Goal: Task Accomplishment & Management: Manage account settings

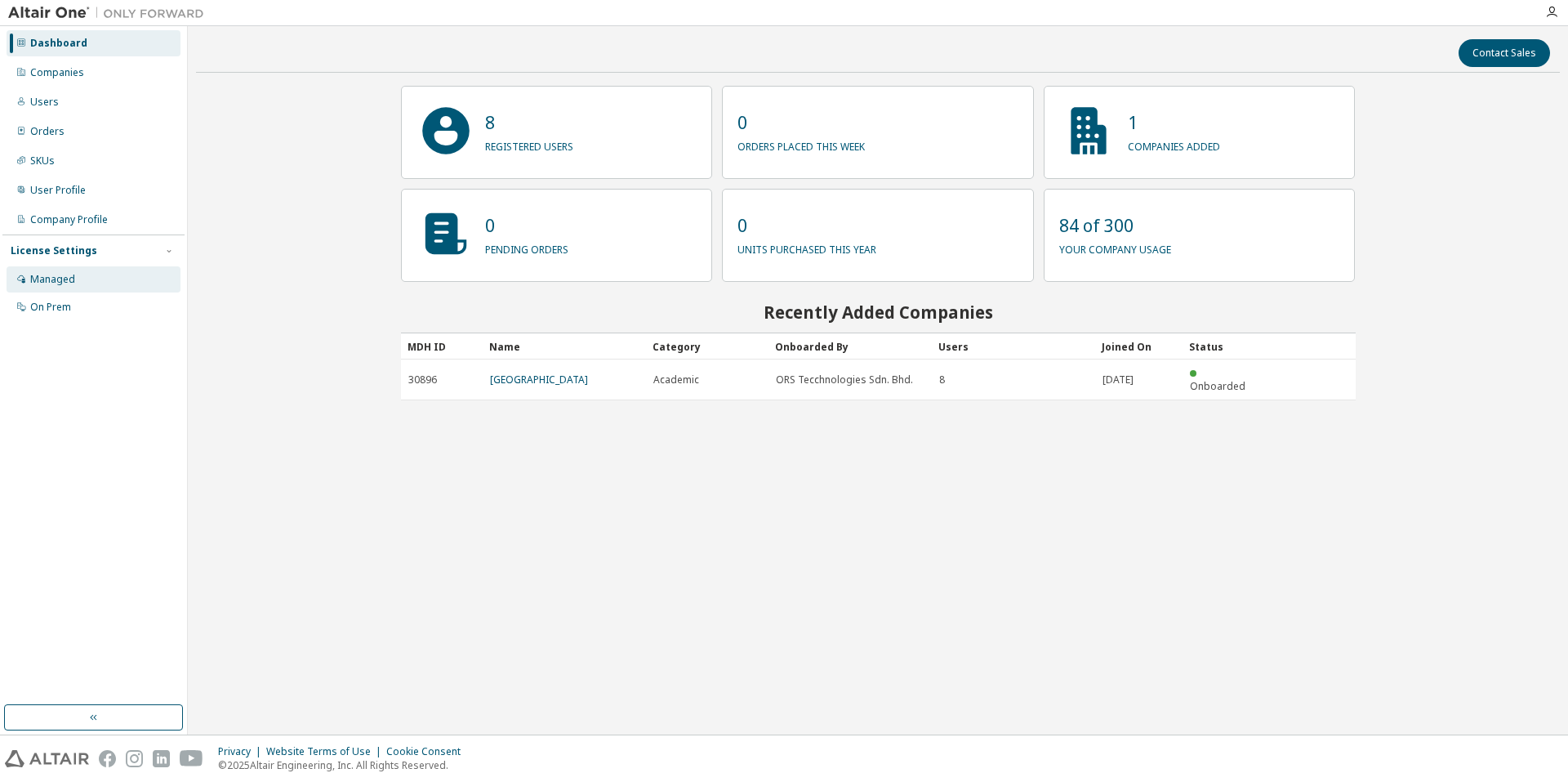
click at [66, 278] on div "Managed" at bounding box center [52, 279] width 45 height 13
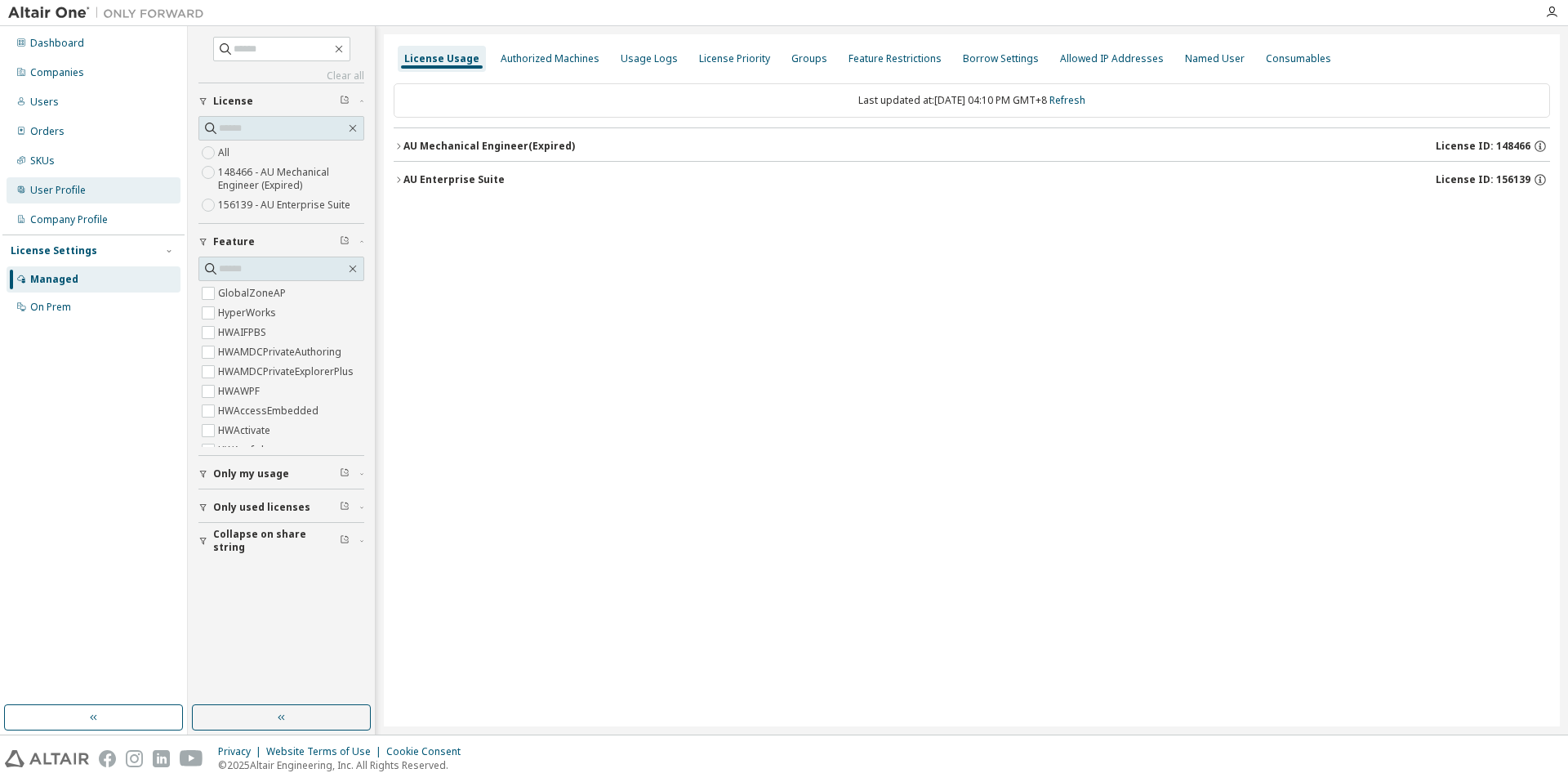
click at [47, 195] on div "User Profile" at bounding box center [58, 191] width 56 height 13
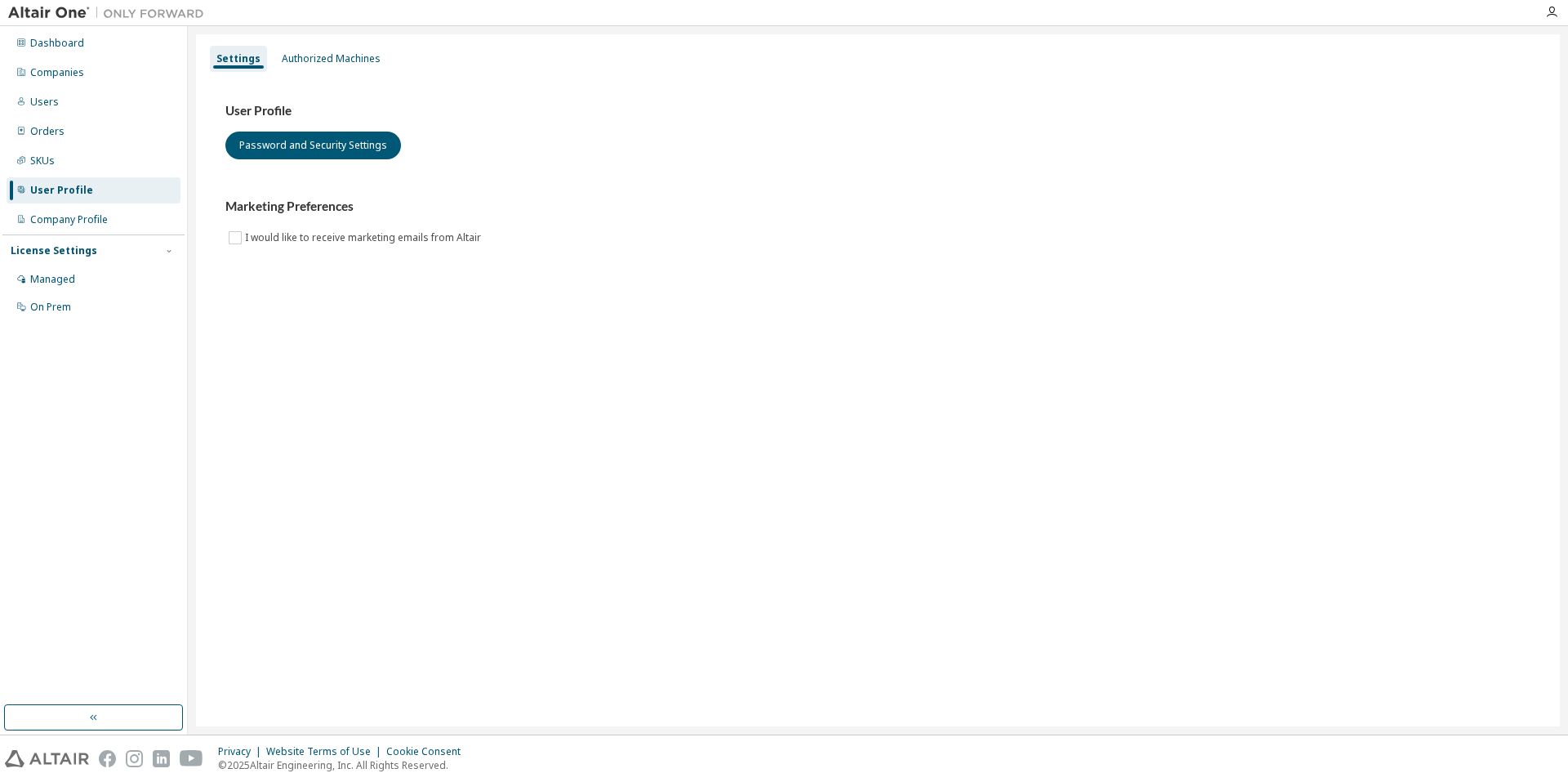
click at [303, 82] on div "User Profile Password and Security Settings Marketing Preferences I would like …" at bounding box center [878, 185] width 1344 height 223
click at [310, 63] on div "Authorized Machines" at bounding box center [331, 59] width 99 height 13
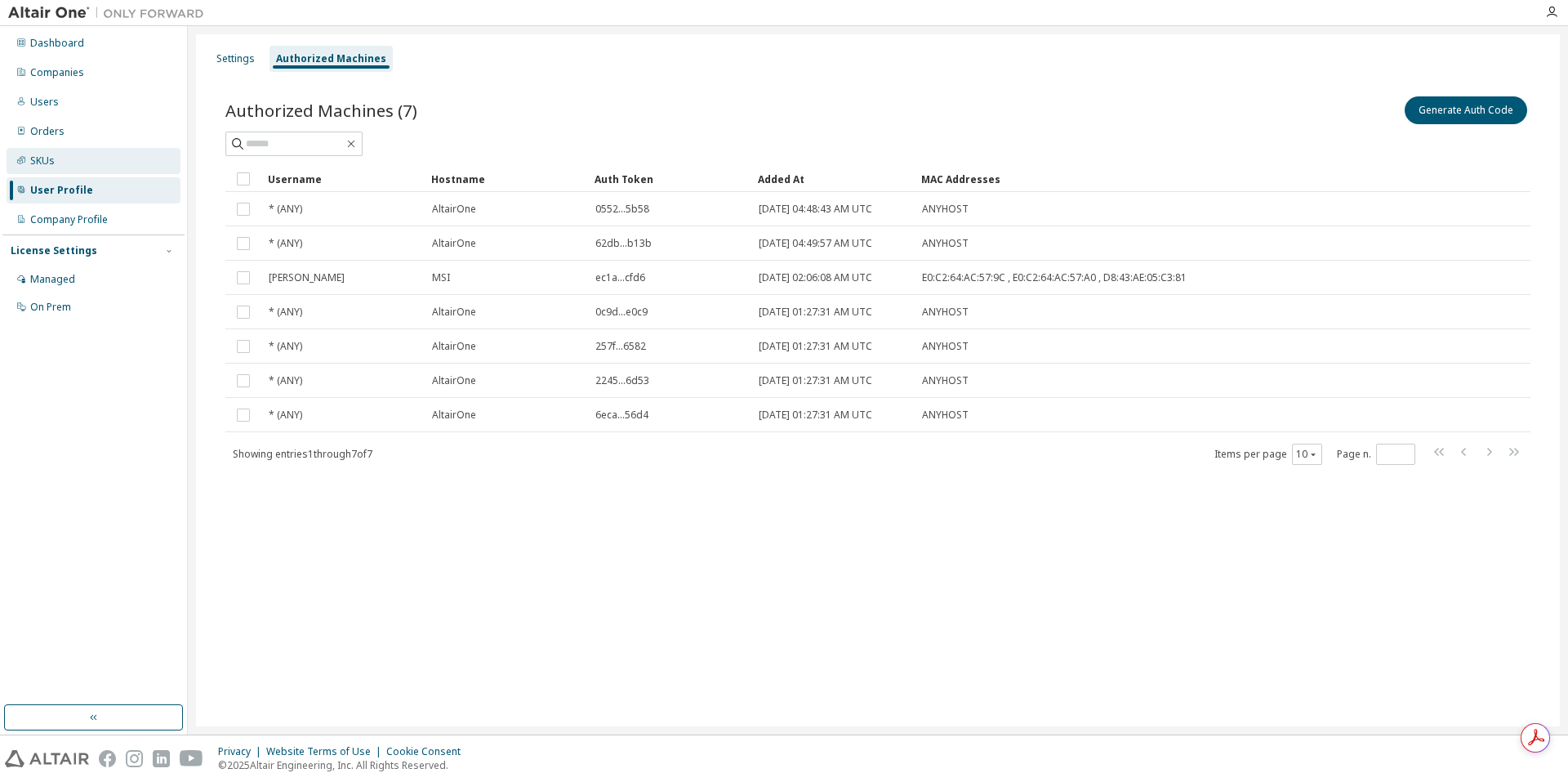
click at [76, 170] on div "SKUs" at bounding box center [93, 160] width 174 height 26
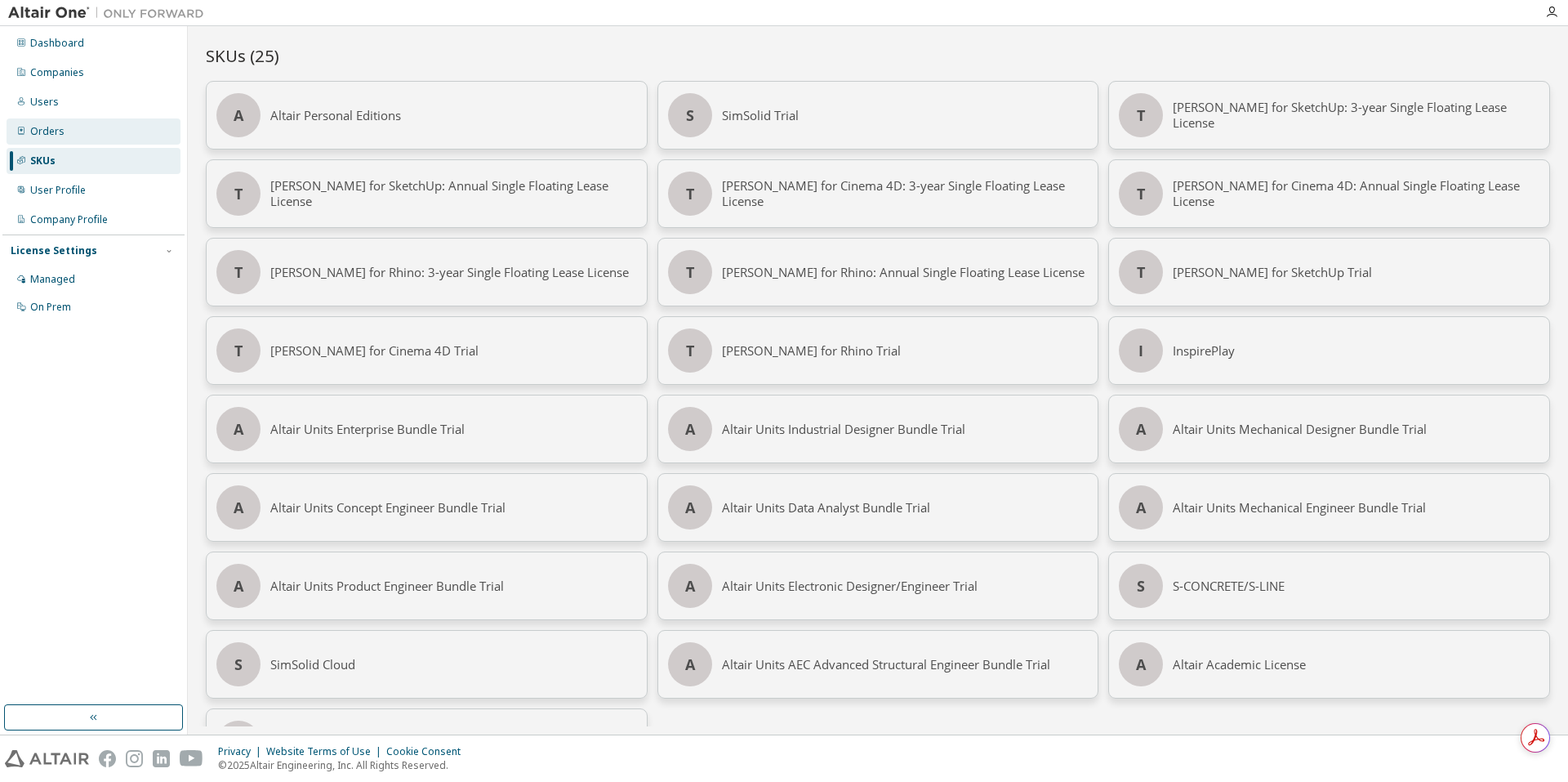
click at [64, 133] on div "Orders" at bounding box center [93, 130] width 174 height 26
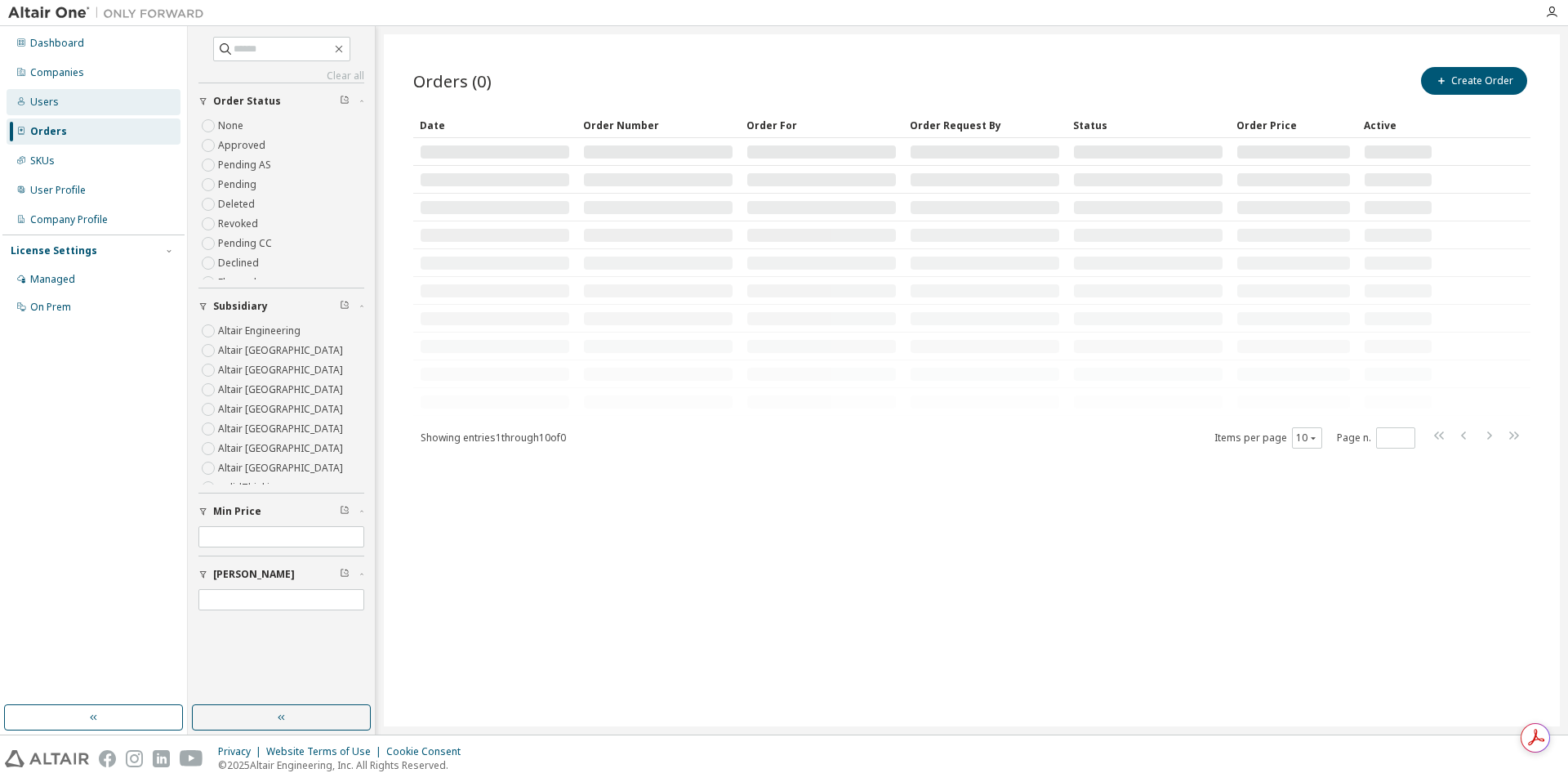
click at [62, 101] on div "Users" at bounding box center [93, 102] width 174 height 26
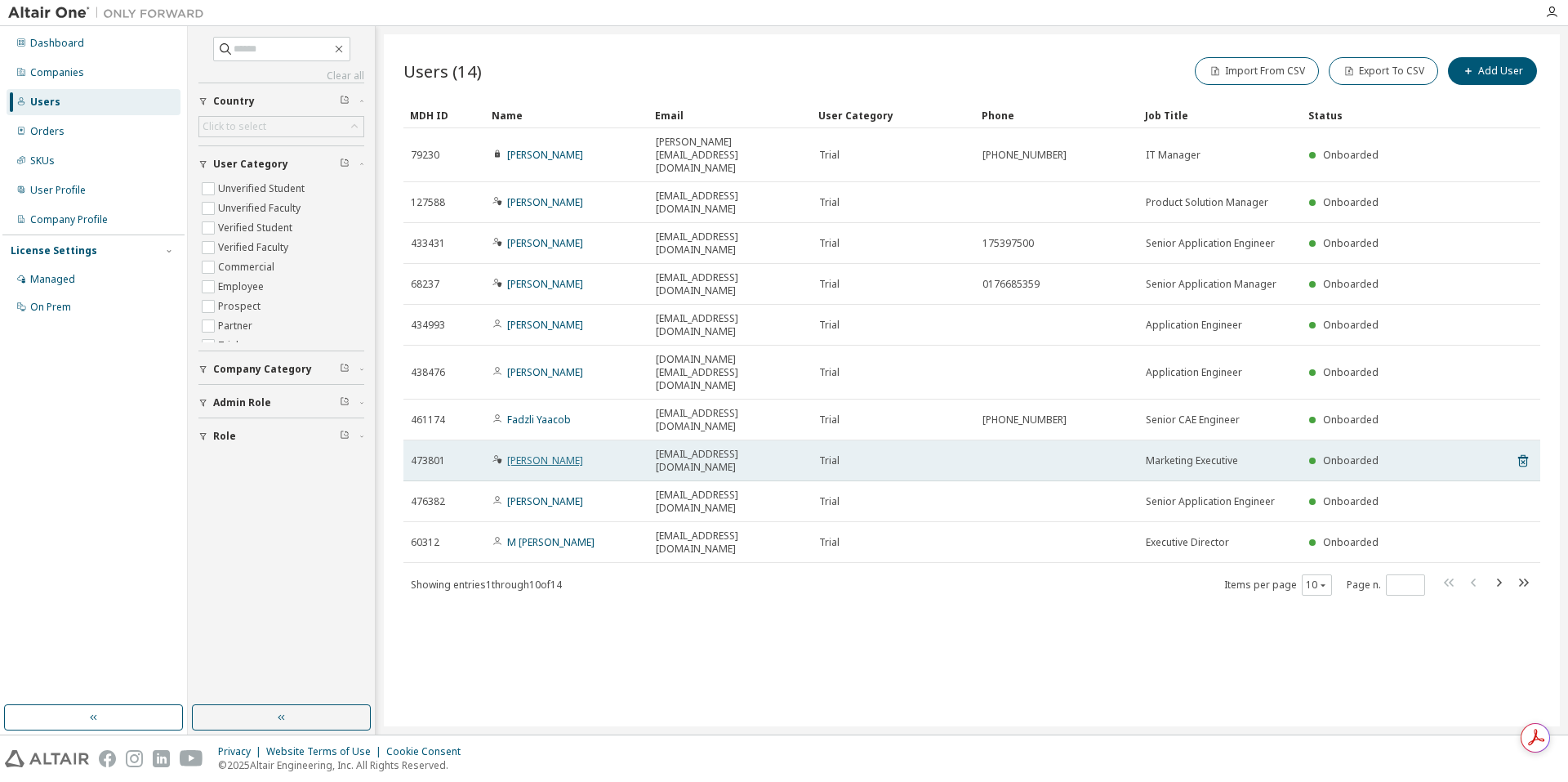
click at [519, 453] on link "[PERSON_NAME]" at bounding box center [545, 460] width 76 height 13
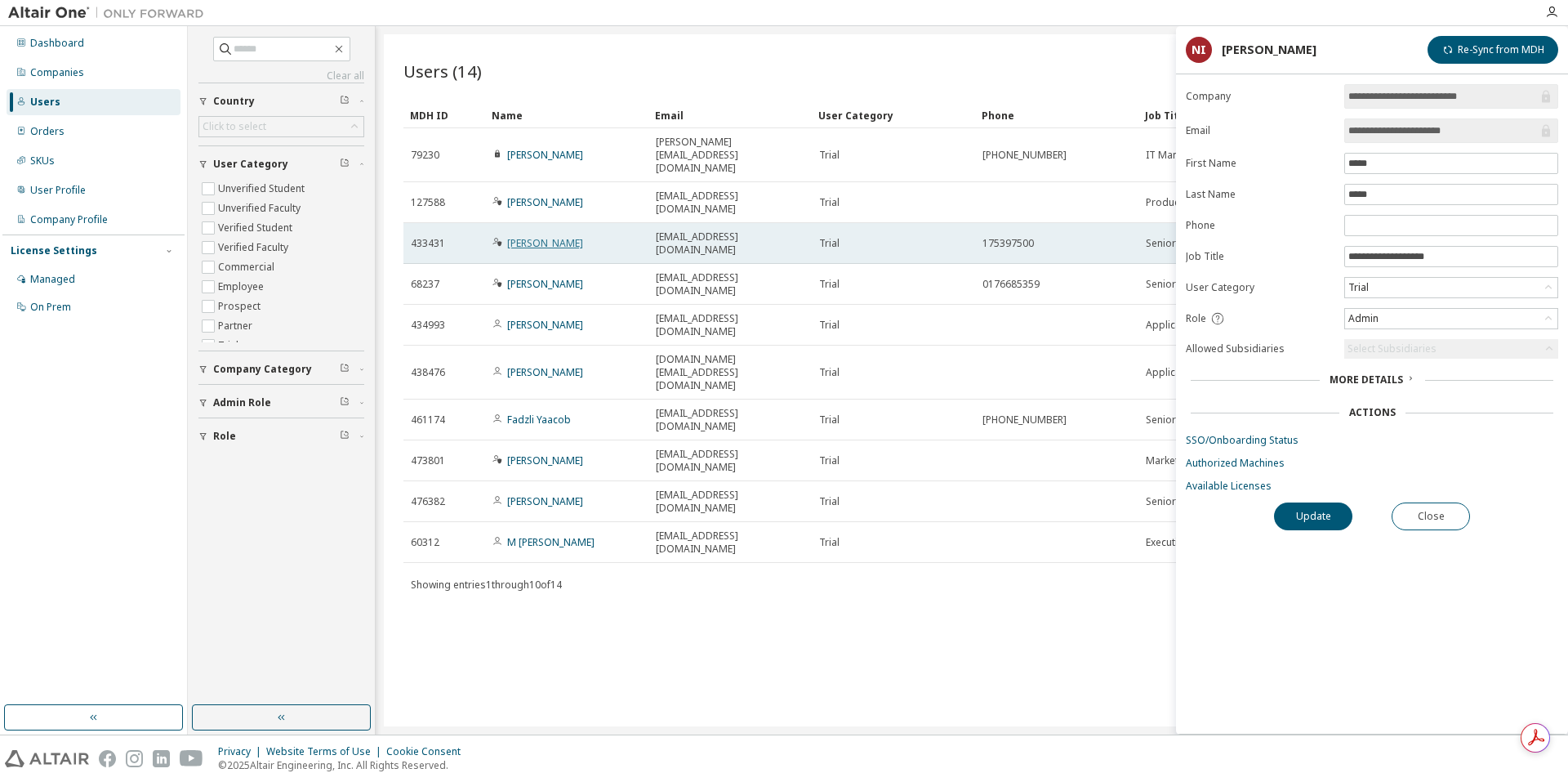
click at [563, 236] on link "[PERSON_NAME]" at bounding box center [545, 243] width 76 height 13
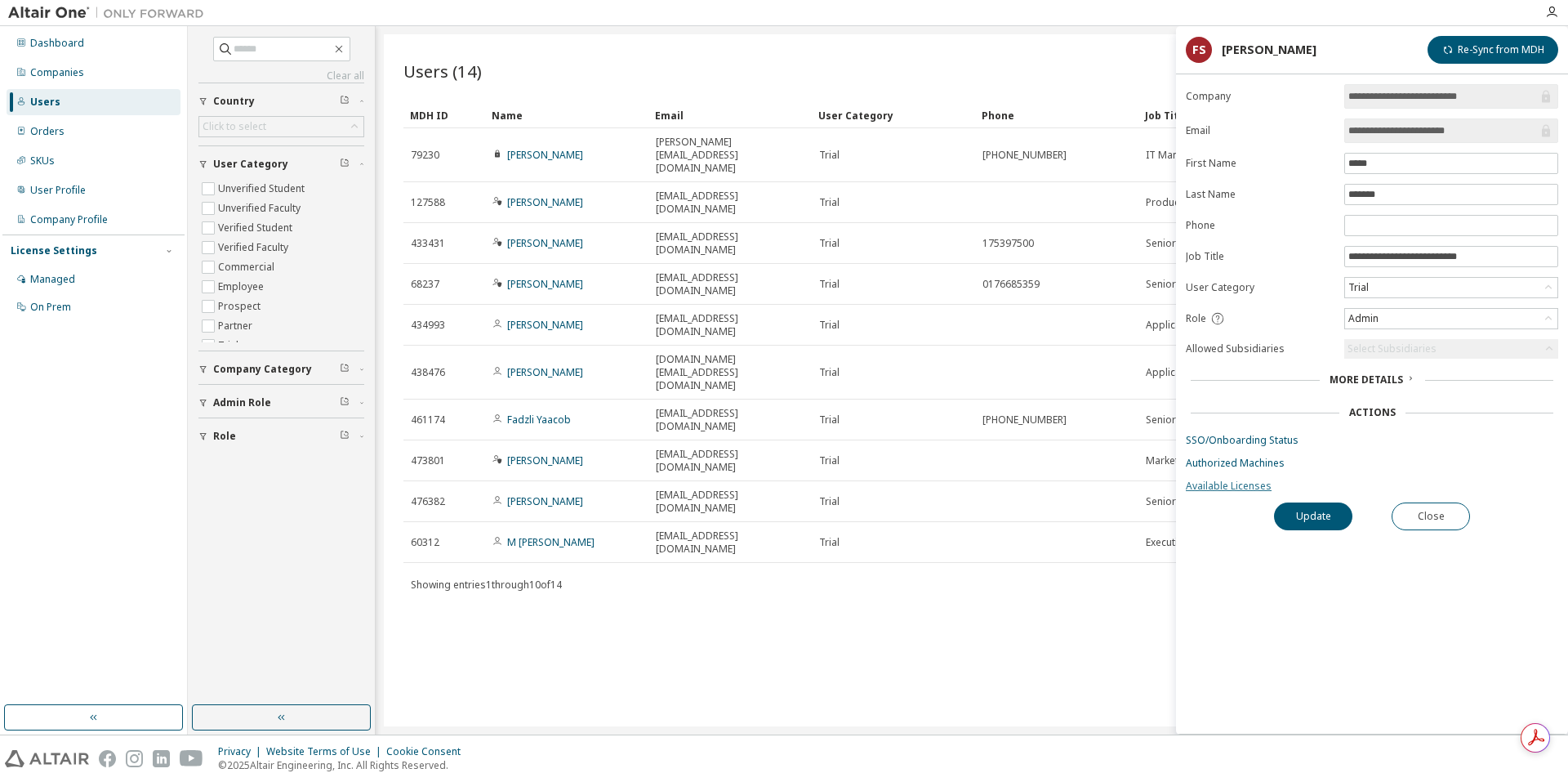
click at [1229, 480] on link "Available Licenses" at bounding box center [1371, 486] width 372 height 13
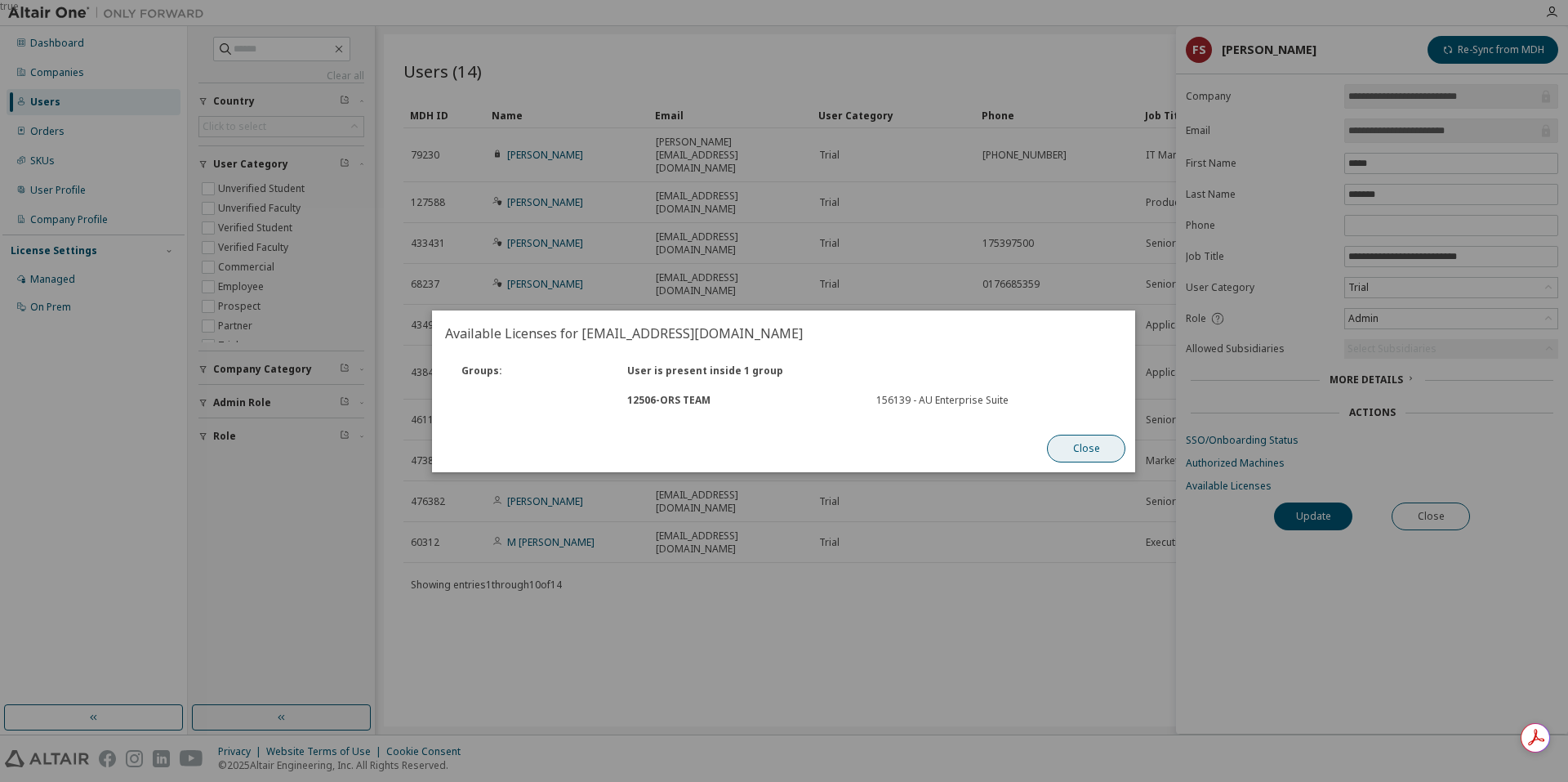
click at [1070, 450] on button "Close" at bounding box center [1087, 448] width 79 height 28
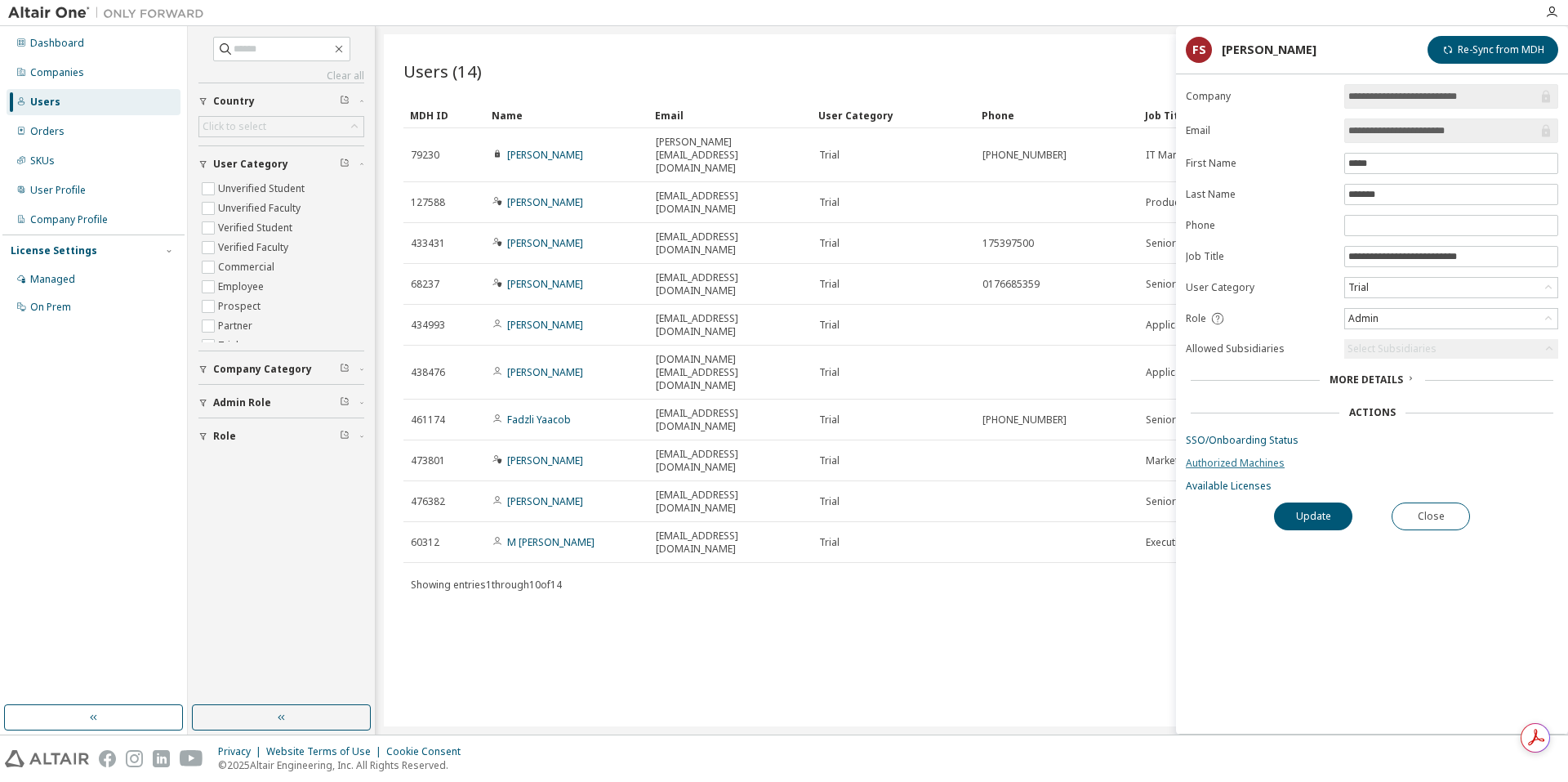
click at [1205, 465] on link "Authorized Machines" at bounding box center [1371, 463] width 372 height 13
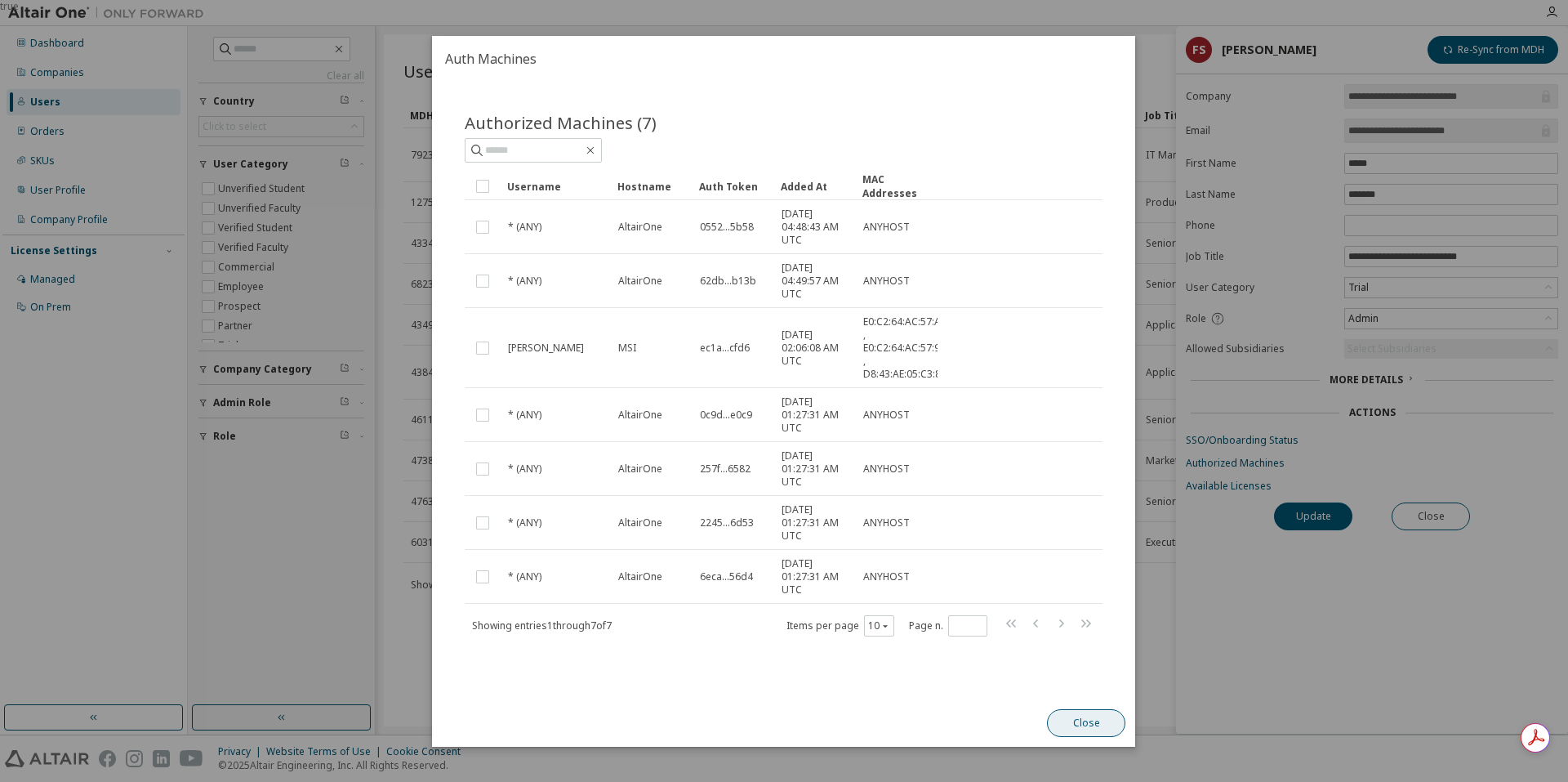
click at [1097, 721] on button "Close" at bounding box center [1087, 723] width 79 height 28
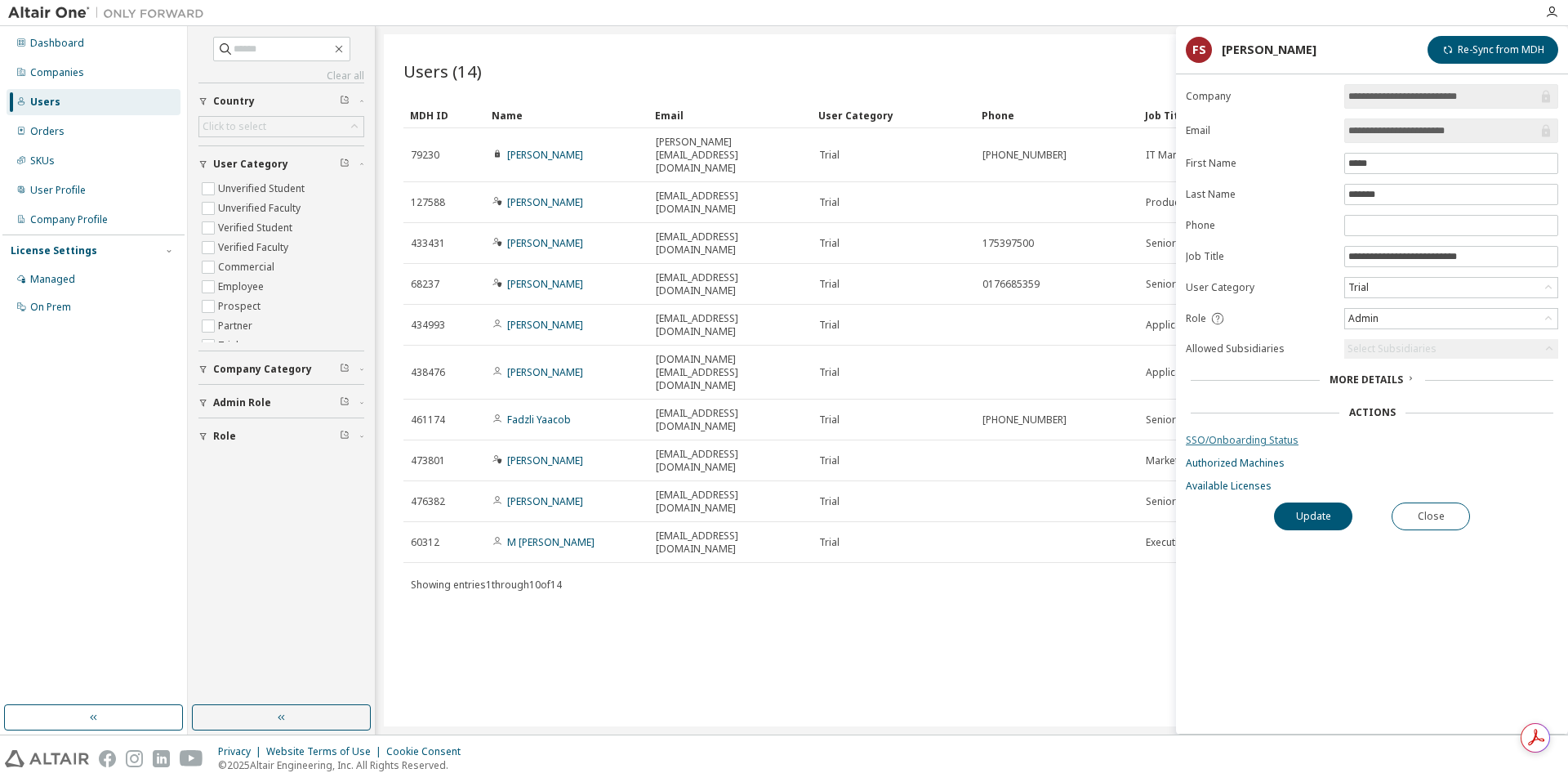
click at [1246, 442] on link "SSO/Onboarding Status" at bounding box center [1371, 440] width 372 height 13
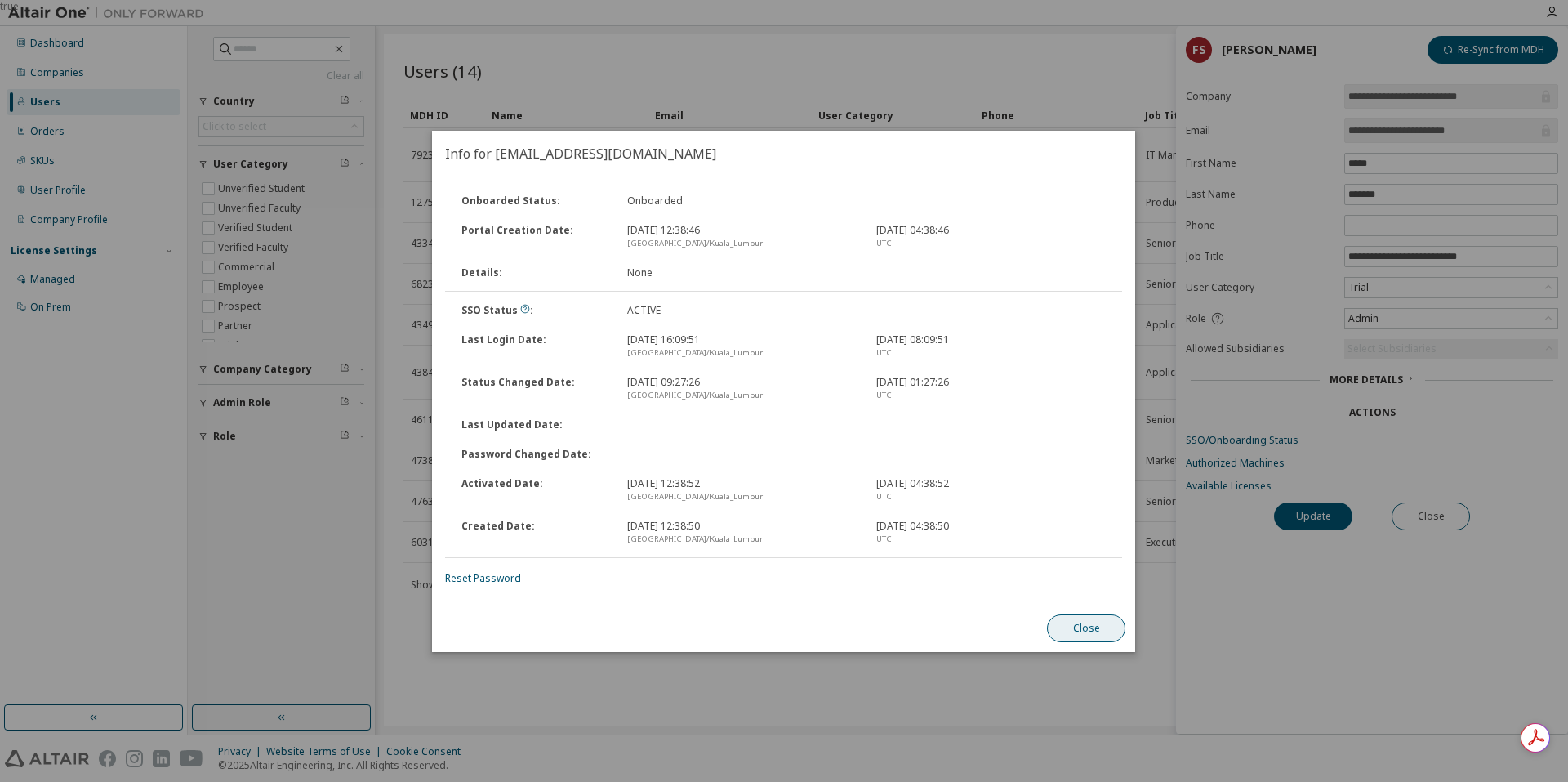
click at [1082, 633] on button "Close" at bounding box center [1087, 628] width 79 height 28
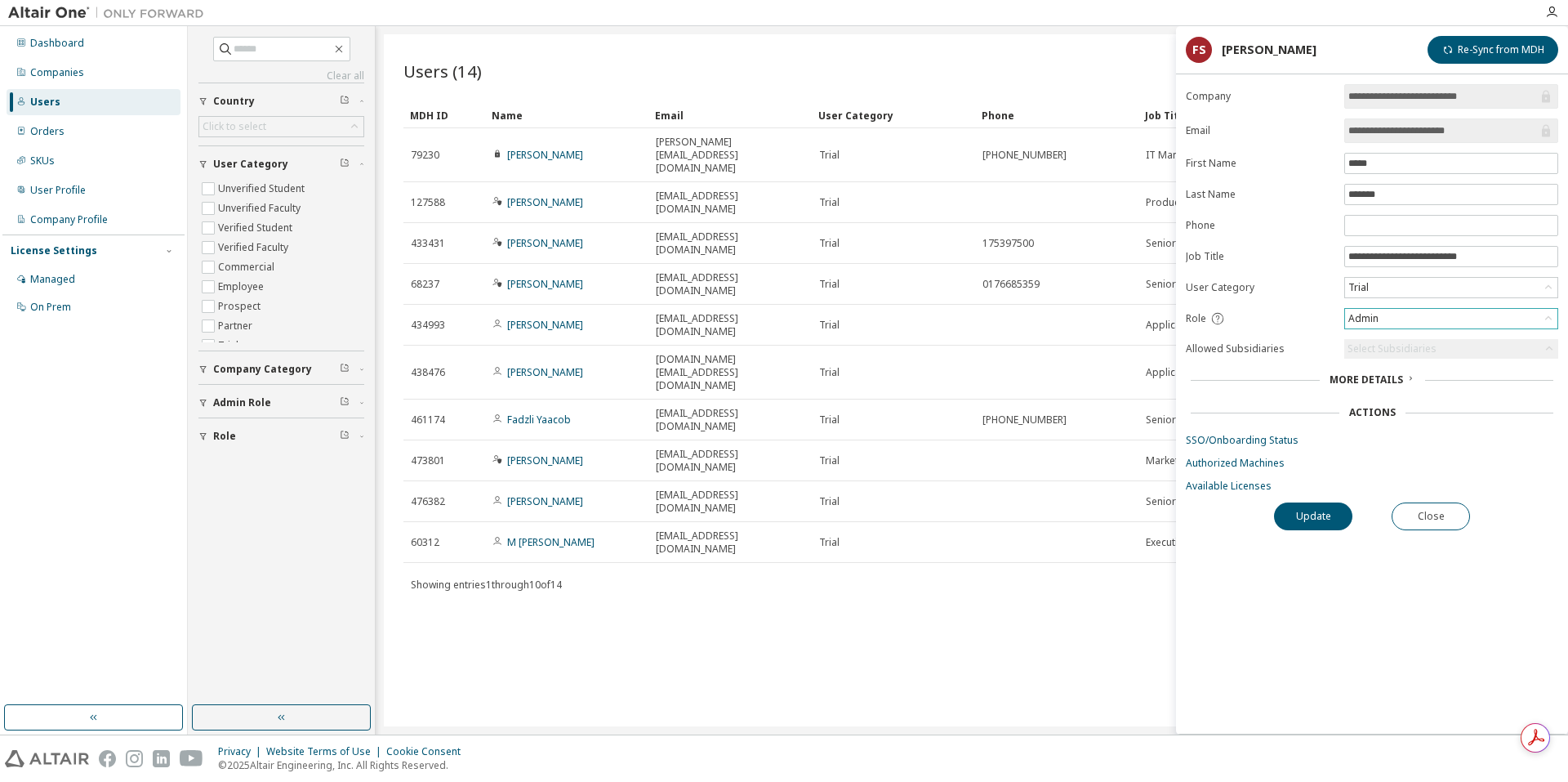
click at [1374, 319] on div "Admin" at bounding box center [1363, 319] width 35 height 18
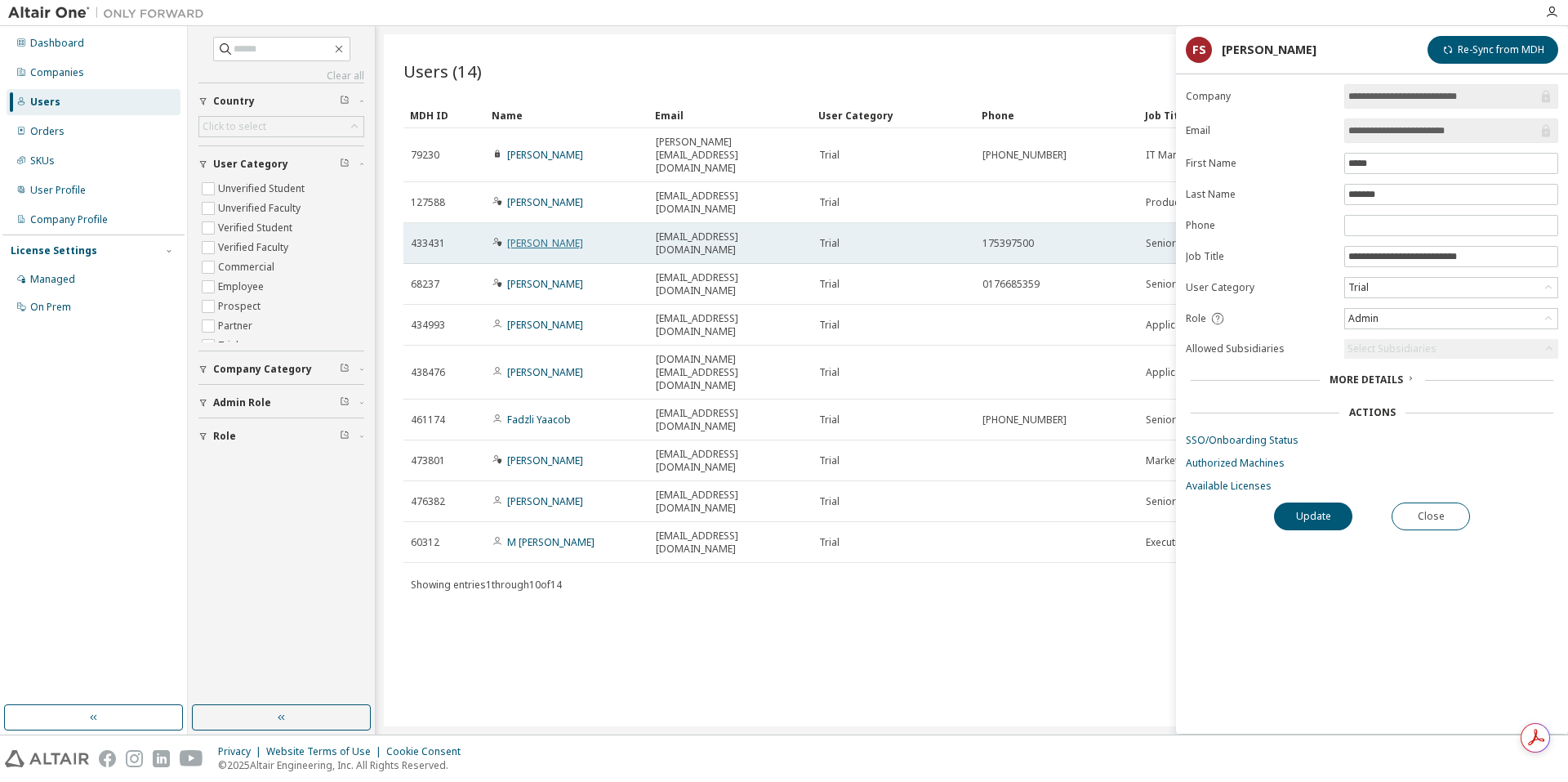
click at [566, 236] on link "[PERSON_NAME]" at bounding box center [545, 243] width 76 height 13
click at [556, 236] on link "[PERSON_NAME]" at bounding box center [545, 243] width 76 height 13
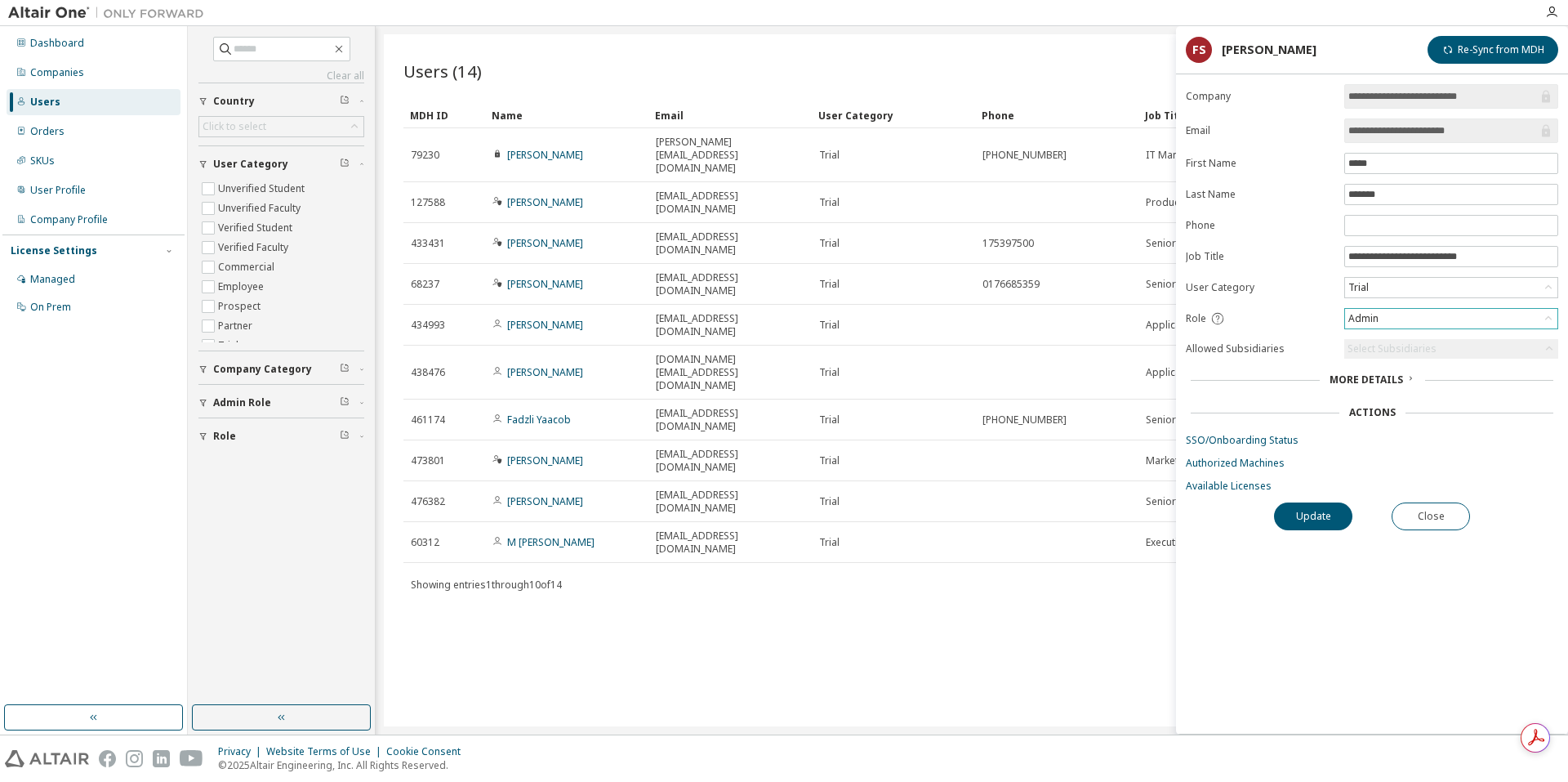
click at [1345, 321] on div "Admin" at bounding box center [1450, 319] width 212 height 19
click at [1376, 310] on div "Admin" at bounding box center [1363, 319] width 35 height 18
click at [1065, 519] on div "Users (14) Import From CSV Export To CSV Add User Clear Load Save Save As Field…" at bounding box center [971, 380] width 1176 height 692
